Goal: Transaction & Acquisition: Obtain resource

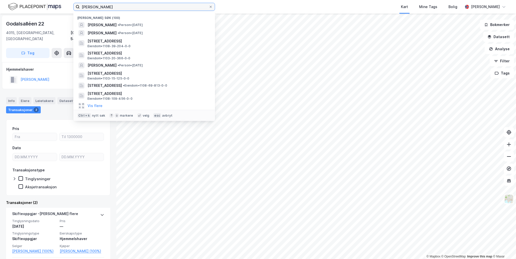
drag, startPoint x: 125, startPoint y: 6, endPoint x: 57, endPoint y: 5, distance: 67.7
click at [57, 5] on div "[PERSON_NAME] søk (100) [PERSON_NAME] • [DATE] [PERSON_NAME] • Person • [DATE][…" at bounding box center [258, 7] width 516 height 14
type input "k"
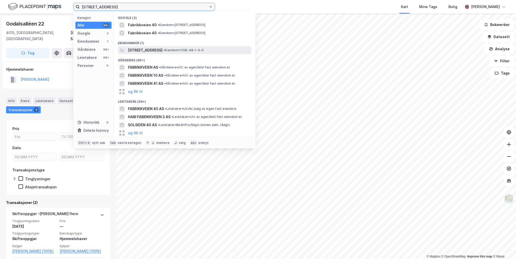
type input "[STREET_ADDRESS]"
click at [155, 51] on span "[STREET_ADDRESS]" at bounding box center [145, 50] width 34 height 6
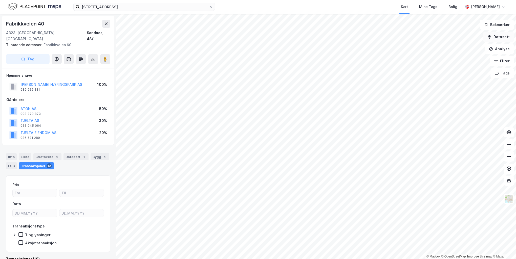
click at [500, 36] on button "Datasett" at bounding box center [498, 37] width 31 height 10
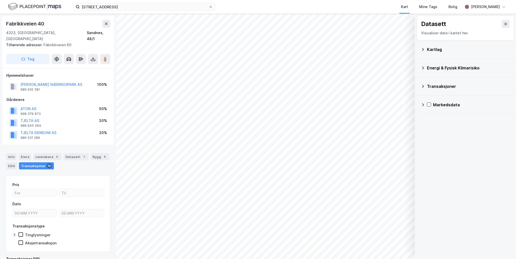
click at [422, 49] on icon at bounding box center [422, 50] width 4 height 4
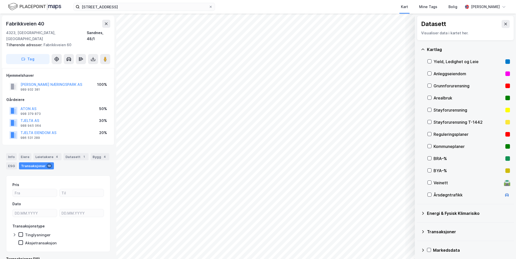
click at [460, 135] on div "Reguleringsplaner" at bounding box center [468, 134] width 70 height 6
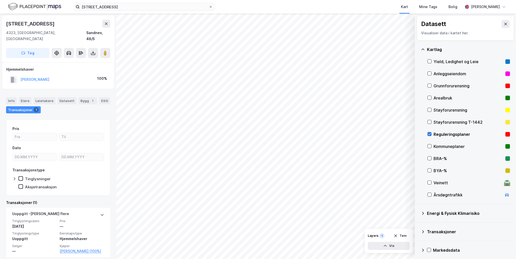
drag, startPoint x: 426, startPoint y: 134, endPoint x: 428, endPoint y: 135, distance: 2.7
click at [428, 135] on div "Kartlag Yield, Ledighet og Leie Anleggseiendom Grunnforurensning Arealbruk Støy…" at bounding box center [464, 122] width 97 height 164
click at [428, 135] on icon at bounding box center [429, 134] width 4 height 4
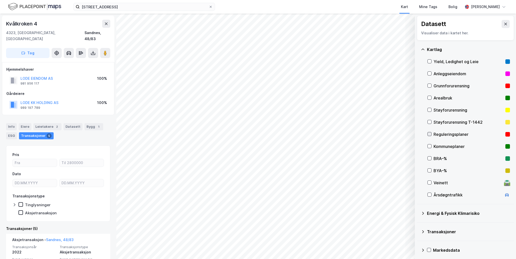
click at [429, 135] on icon at bounding box center [429, 134] width 4 height 4
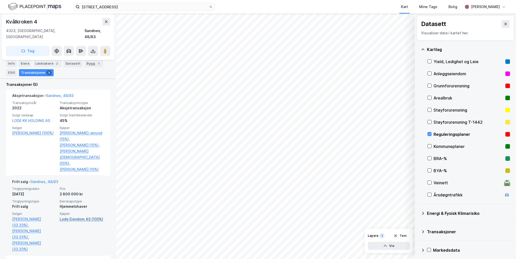
scroll to position [18, 0]
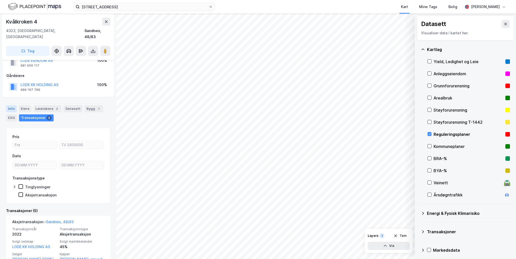
click at [11, 105] on div "Info" at bounding box center [11, 108] width 11 height 7
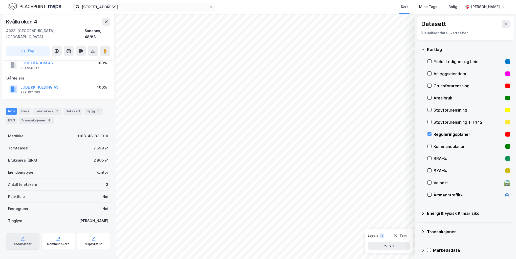
click at [29, 242] on div "Arealplaner" at bounding box center [23, 244] width 18 height 4
click at [173, 1] on div "fabrikkveien 40 Kart Mine Tags Bolig [PERSON_NAME] © Mapbox © OpenStreetMap Imp…" at bounding box center [258, 129] width 516 height 259
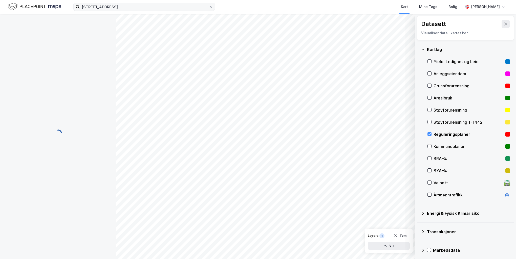
scroll to position [0, 0]
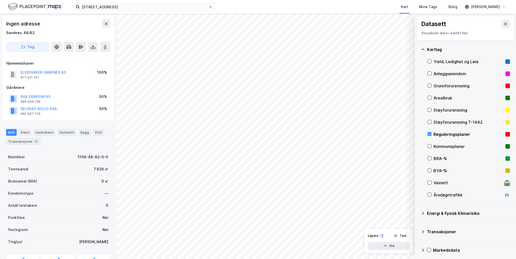
click at [47, 144] on div "© Mapbox © OpenStreetMap Improve this map © Maxar Datasett Visualiser data i ka…" at bounding box center [258, 137] width 516 height 246
click at [19, 142] on div "Transaksjoner 21" at bounding box center [23, 141] width 35 height 7
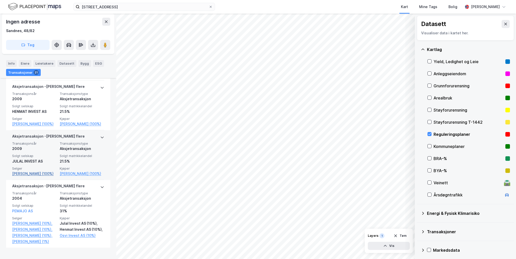
scroll to position [1304, 0]
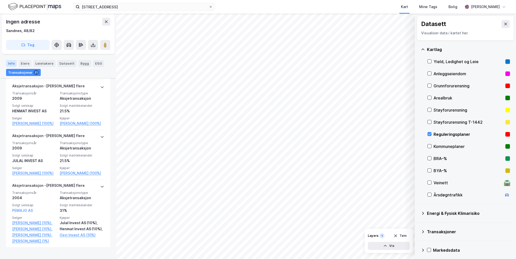
click at [11, 63] on div "Info" at bounding box center [11, 63] width 11 height 7
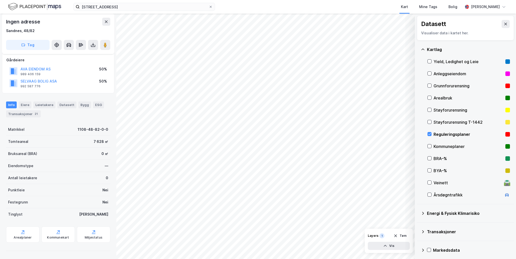
scroll to position [27, 0]
click at [93, 45] on icon at bounding box center [92, 44] width 5 height 5
click at [85, 63] on div "Last ned matrikkelrapport" at bounding box center [74, 63] width 42 height 4
